Goal: Task Accomplishment & Management: Complete application form

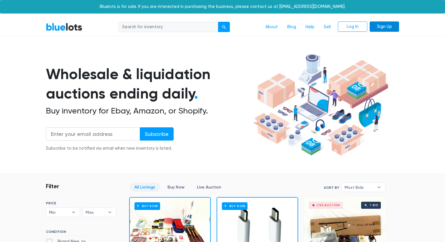
click at [389, 25] on link "Sign Up" at bounding box center [383, 26] width 29 height 11
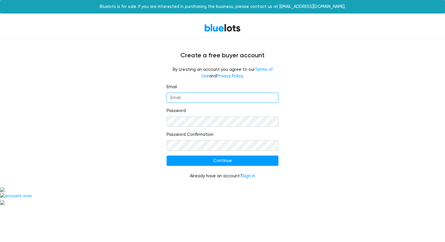
click at [212, 96] on input "Email" at bounding box center [222, 98] width 112 height 11
type input "primeecommerce1618@gmail.com"
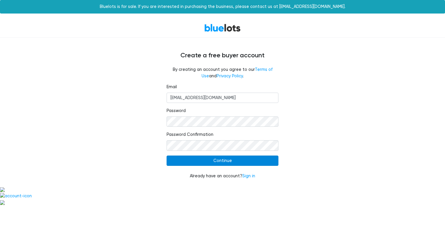
click at [204, 163] on input "Continue" at bounding box center [222, 161] width 112 height 11
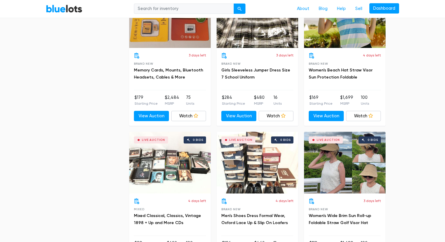
scroll to position [1529, 0]
